Goal: Task Accomplishment & Management: Use online tool/utility

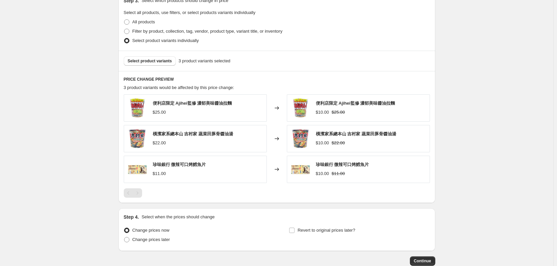
scroll to position [291, 0]
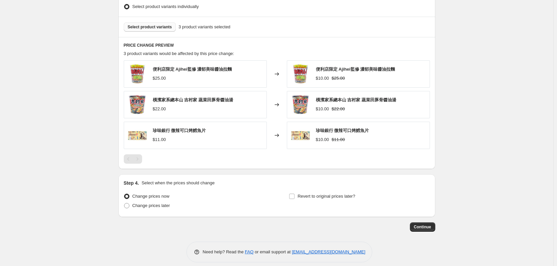
click at [146, 31] on button "Select product variants" at bounding box center [150, 26] width 52 height 9
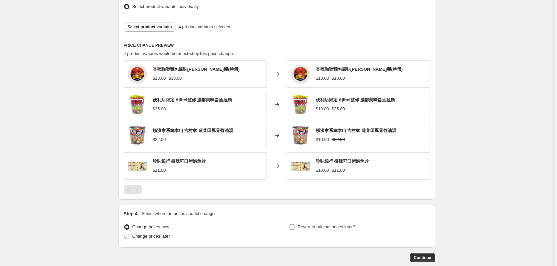
click at [150, 31] on button "Select product variants" at bounding box center [150, 26] width 52 height 9
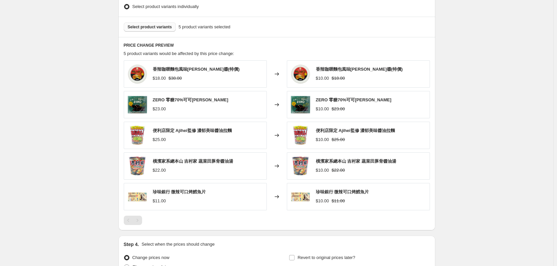
click at [151, 24] on button "Select product variants" at bounding box center [150, 26] width 52 height 9
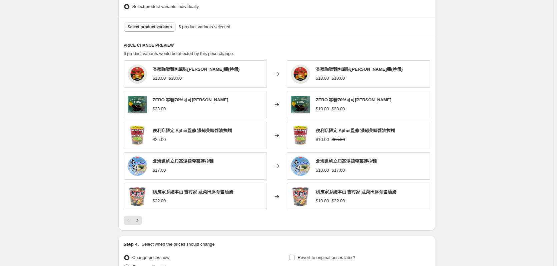
click at [143, 27] on span "Select product variants" at bounding box center [150, 26] width 44 height 5
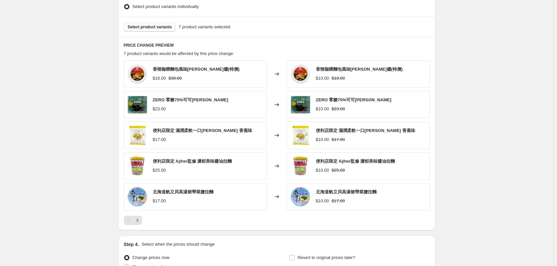
click at [146, 23] on button "Select product variants" at bounding box center [150, 26] width 52 height 9
click at [144, 21] on div "Select product variants 8 product variants selected" at bounding box center [276, 27] width 317 height 20
click at [145, 29] on span "Select product variants" at bounding box center [150, 26] width 44 height 5
click at [137, 29] on span "Select product variants" at bounding box center [150, 26] width 44 height 5
click at [145, 27] on span "Select product variants" at bounding box center [150, 26] width 44 height 5
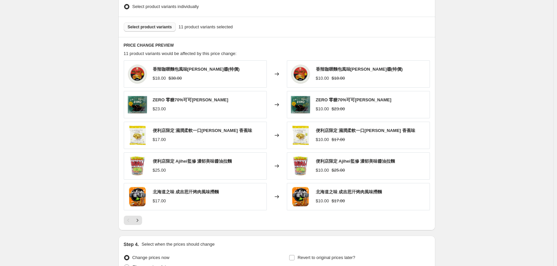
click at [149, 30] on button "Select product variants" at bounding box center [150, 26] width 52 height 9
click at [157, 26] on span "Select product variants" at bounding box center [150, 26] width 44 height 5
click at [143, 26] on span "Select product variants" at bounding box center [150, 26] width 44 height 5
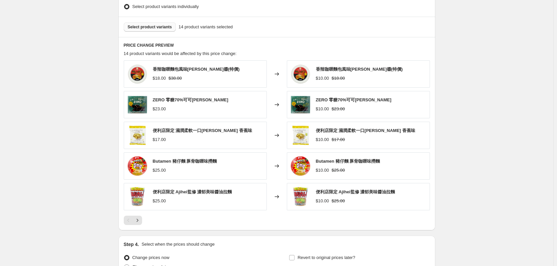
click at [146, 28] on span "Select product variants" at bounding box center [150, 26] width 44 height 5
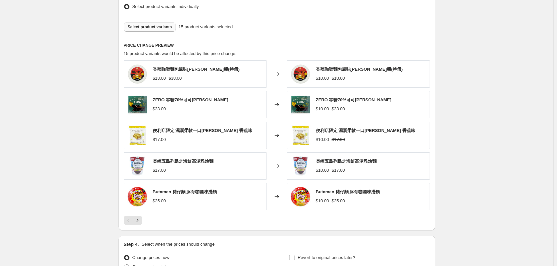
click at [148, 25] on span "Select product variants" at bounding box center [150, 26] width 44 height 5
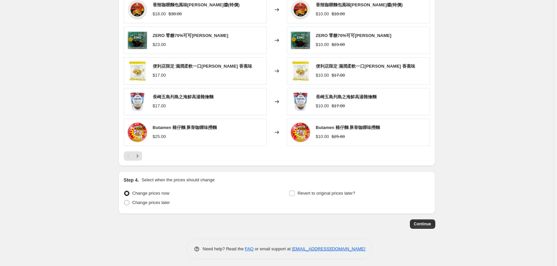
scroll to position [359, 0]
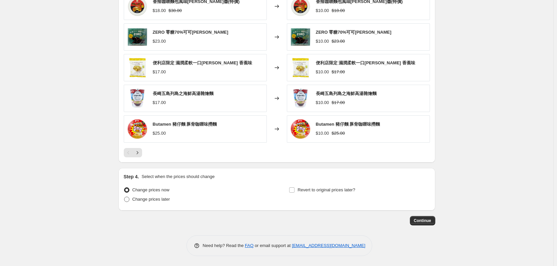
click at [155, 199] on span "Change prices later" at bounding box center [151, 199] width 38 height 5
click at [124, 197] on input "Change prices later" at bounding box center [124, 197] width 0 height 0
radio input "true"
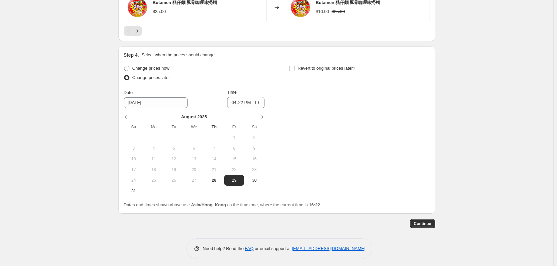
scroll to position [484, 0]
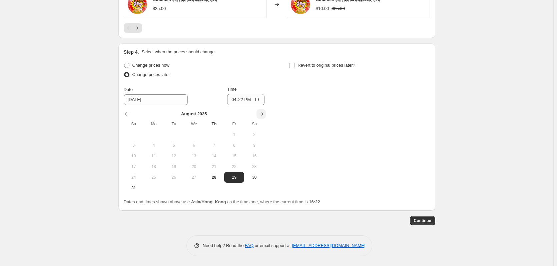
click at [261, 114] on icon "Show next month, September 2025" at bounding box center [261, 114] width 7 height 7
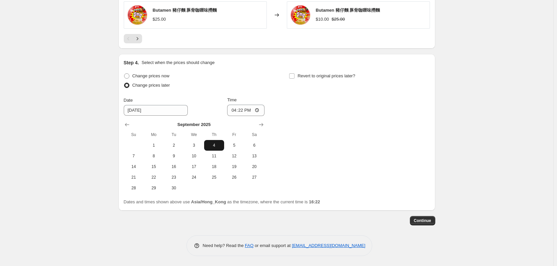
click at [210, 141] on button "4" at bounding box center [214, 145] width 20 height 11
type input "[DATE]"
click at [242, 109] on input "16:22" at bounding box center [245, 110] width 37 height 11
type input "00:00"
click at [427, 221] on span "Continue" at bounding box center [422, 220] width 17 height 5
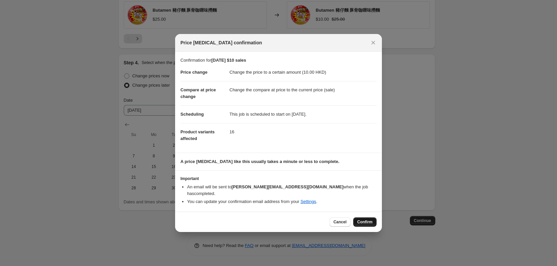
click at [372, 217] on button "Confirm" at bounding box center [364, 221] width 23 height 9
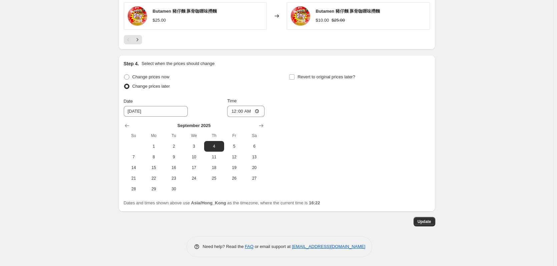
scroll to position [514, 0]
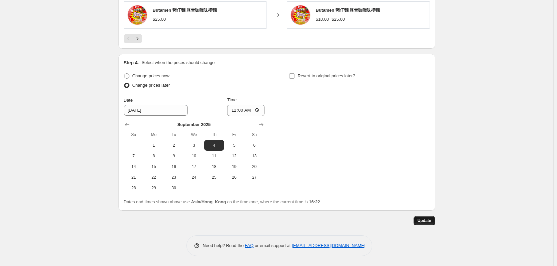
click at [428, 221] on span "Update" at bounding box center [424, 220] width 14 height 5
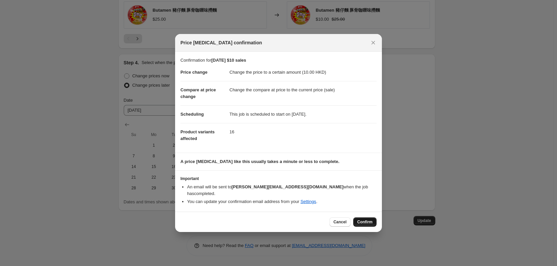
click at [368, 217] on button "Confirm" at bounding box center [364, 221] width 23 height 9
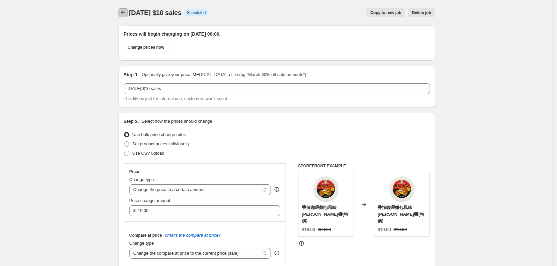
click at [122, 10] on icon "Price change jobs" at bounding box center [123, 12] width 7 height 7
